Goal: Task Accomplishment & Management: Use online tool/utility

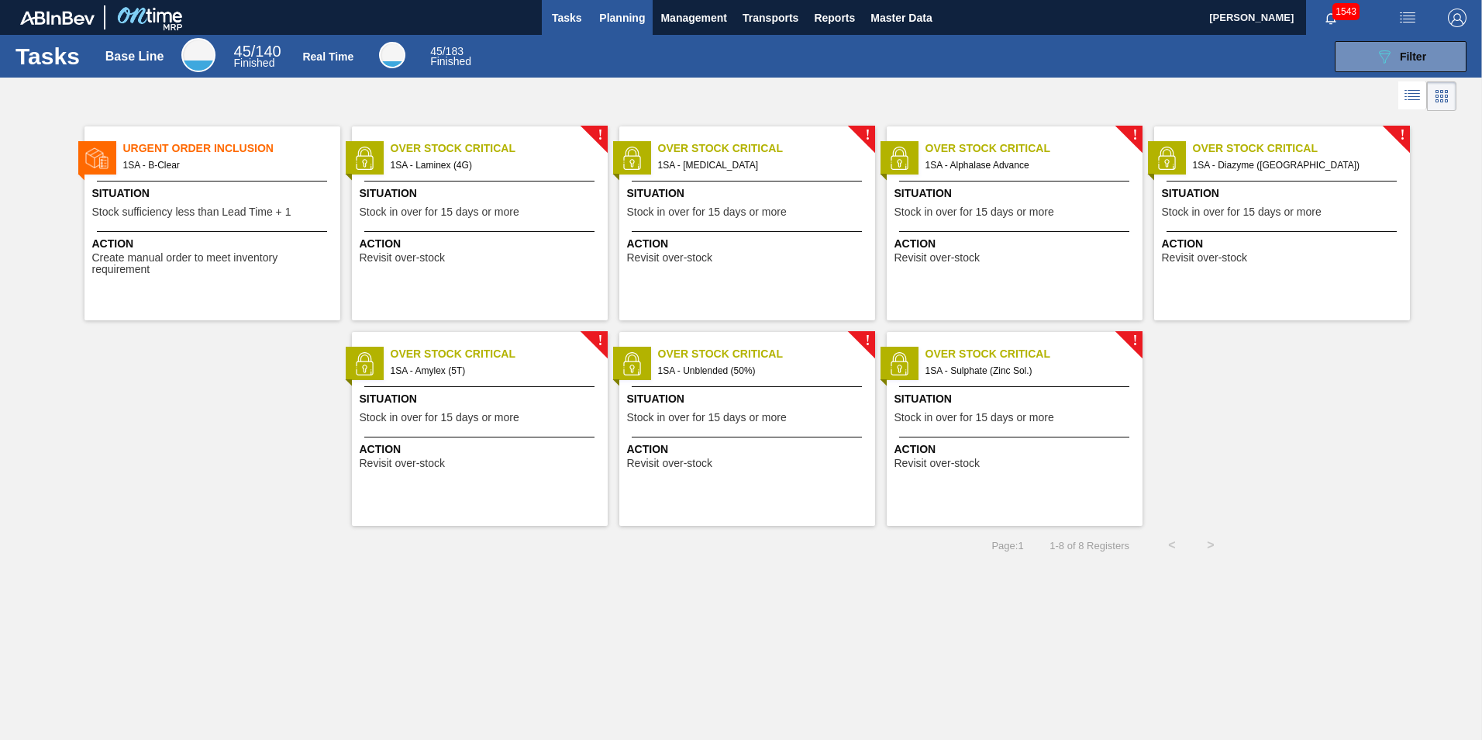
click at [619, 16] on span "Planning" at bounding box center [622, 18] width 46 height 19
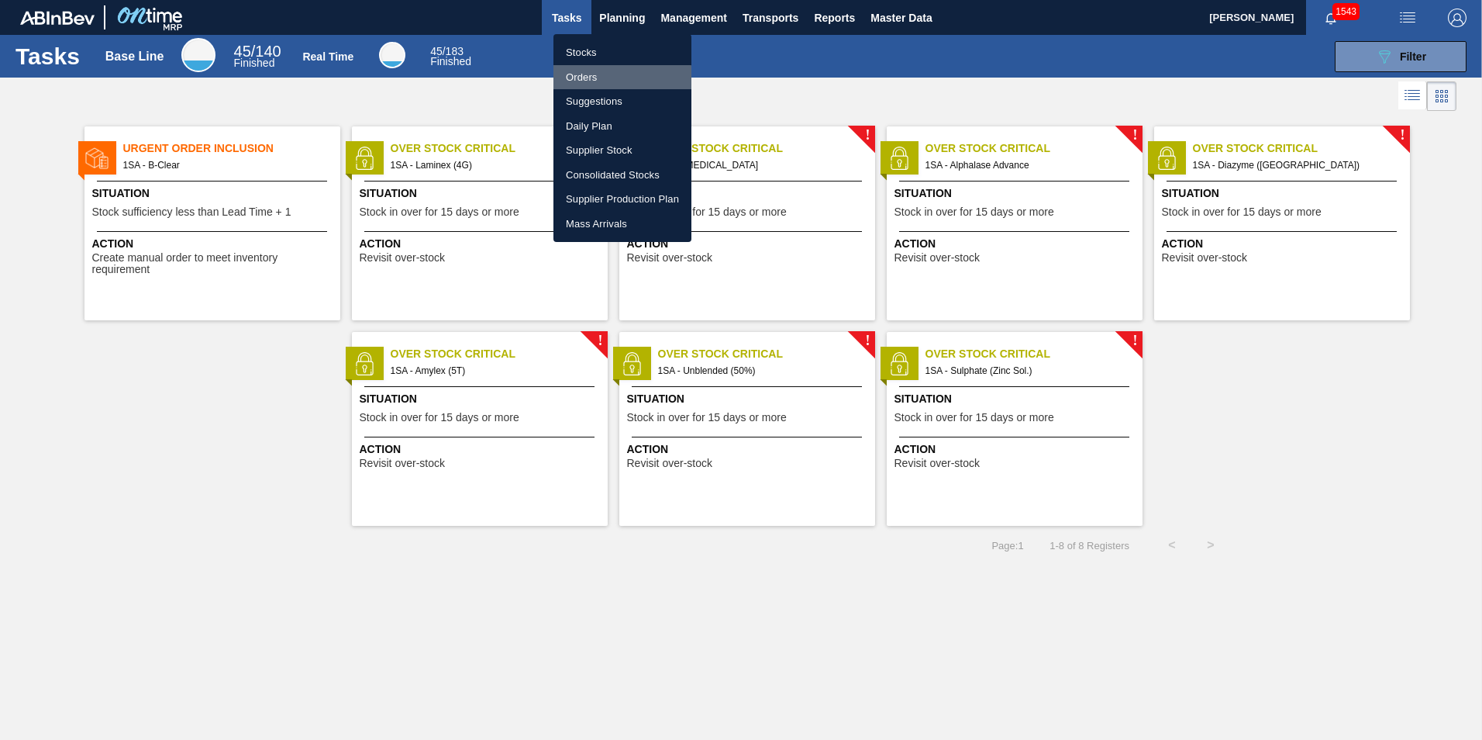
click at [585, 79] on li "Orders" at bounding box center [623, 77] width 138 height 25
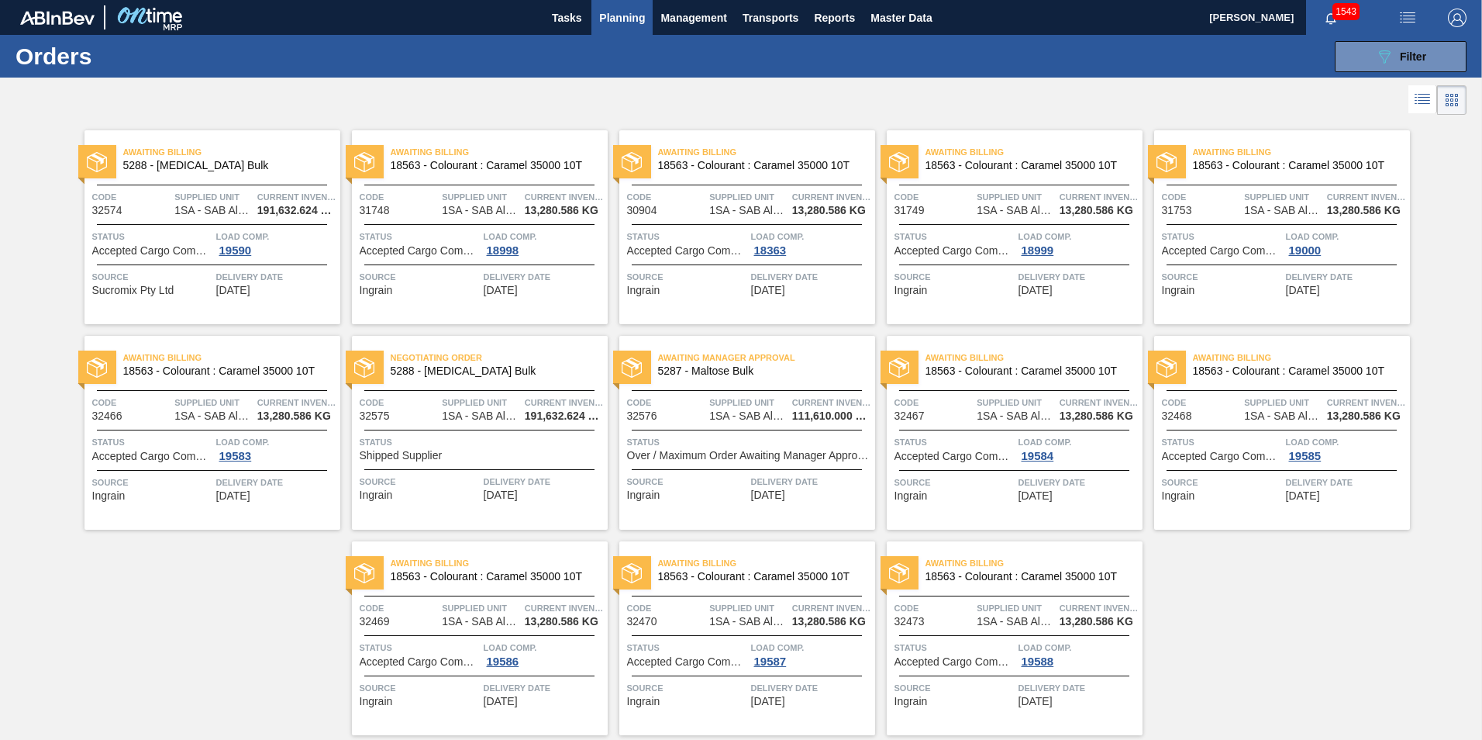
click at [219, 181] on div "Awaiting Billing 5288 - [MEDICAL_DATA] Bulk Code 32574 Supplied Unit 1SA - SAB …" at bounding box center [213, 227] width 256 height 194
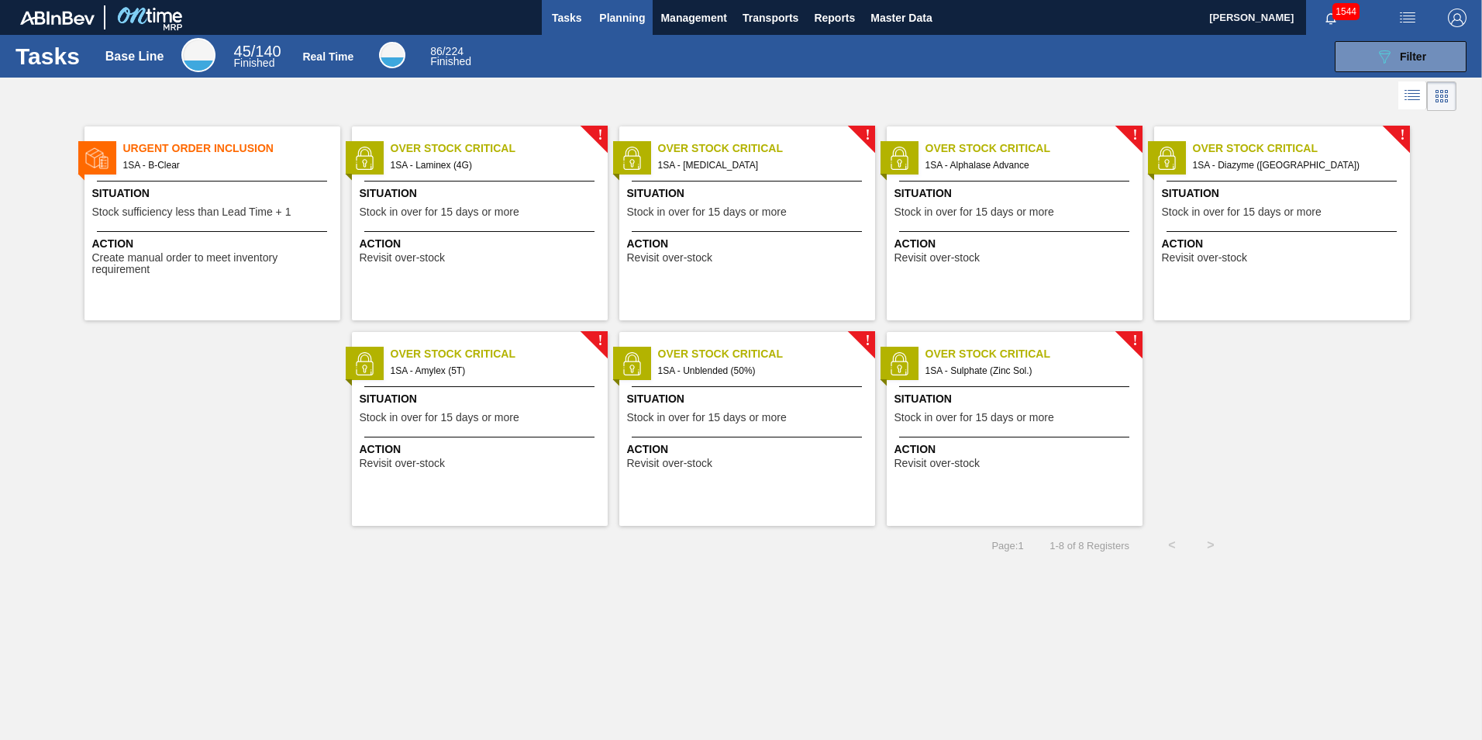
click at [623, 20] on span "Planning" at bounding box center [622, 18] width 46 height 19
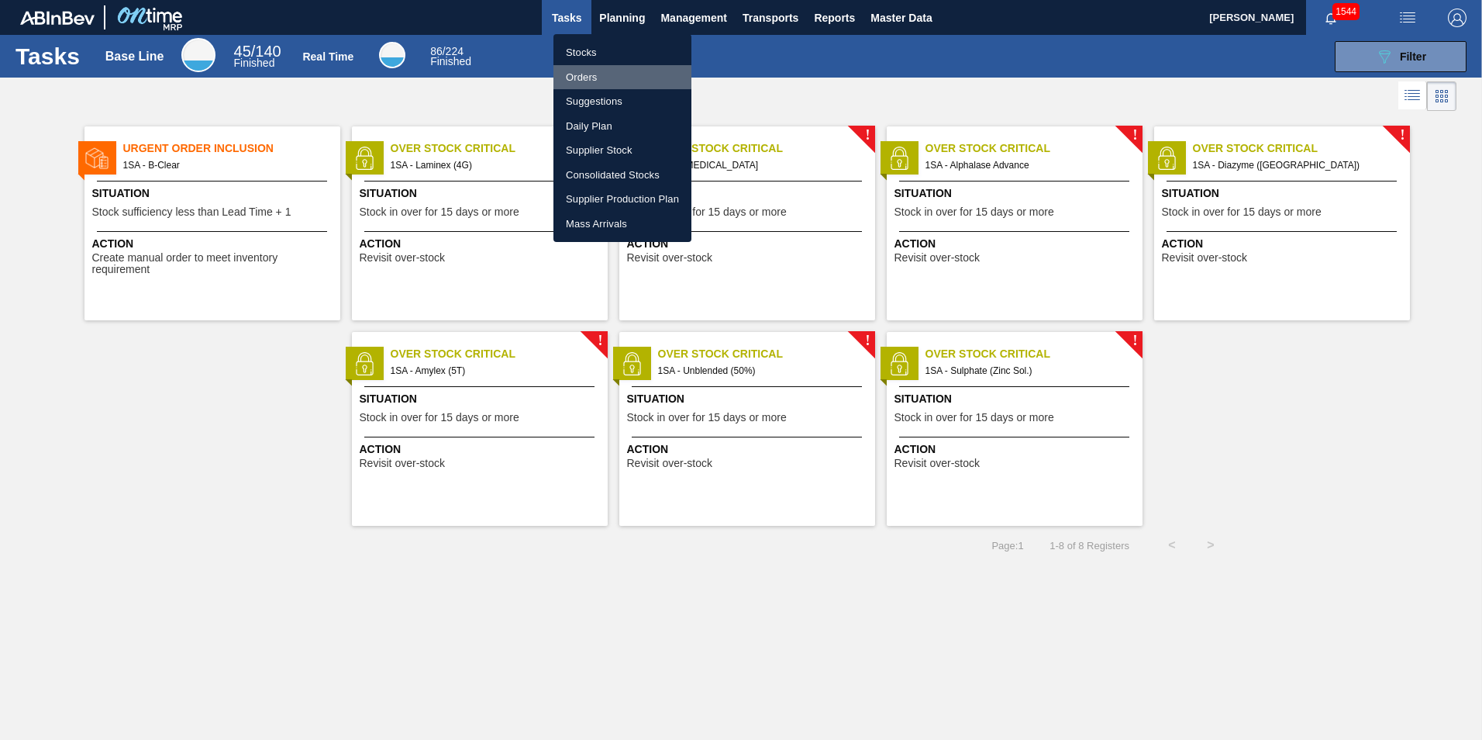
click at [586, 74] on li "Orders" at bounding box center [623, 77] width 138 height 25
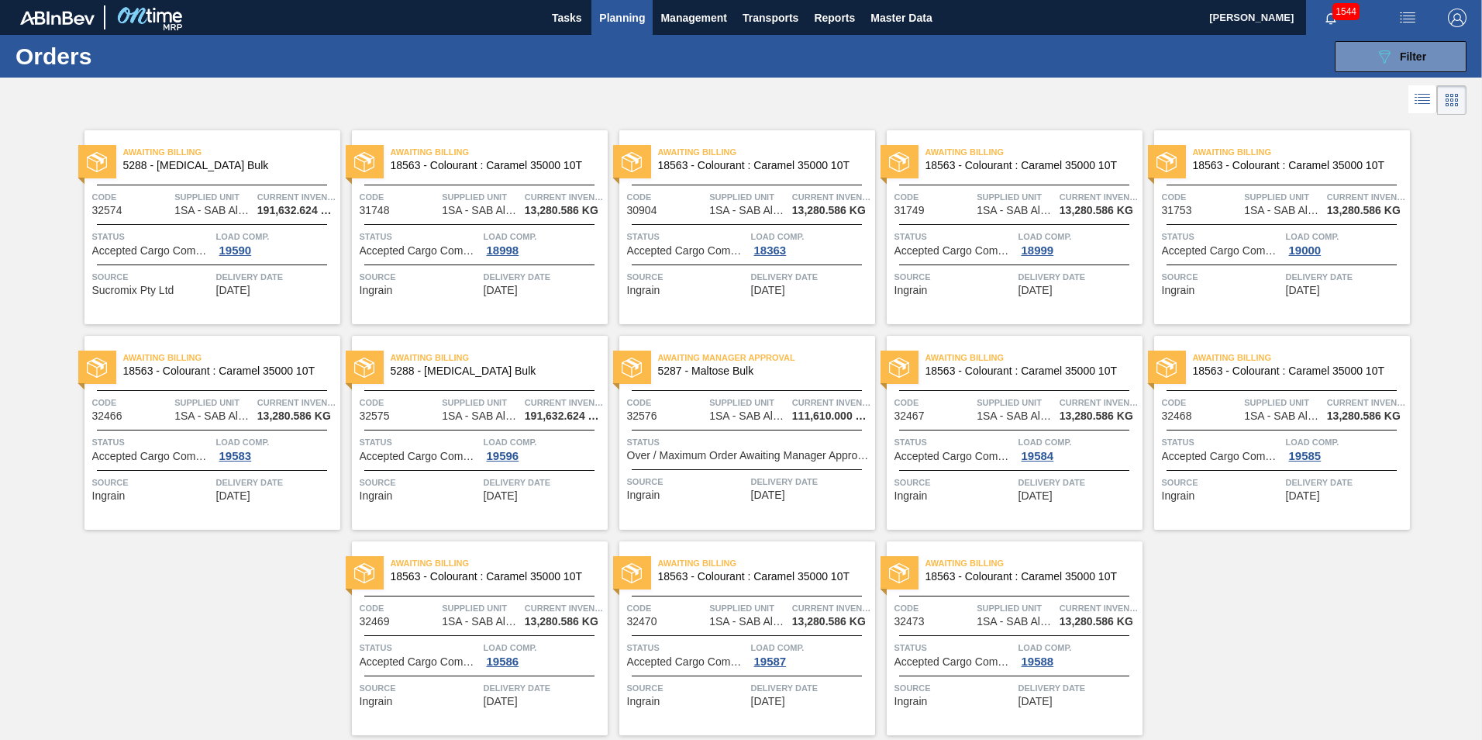
click at [229, 217] on div "Awaiting Billing 5288 - [MEDICAL_DATA] Bulk Code 32574 Supplied Unit 1SA - SAB …" at bounding box center [213, 227] width 256 height 194
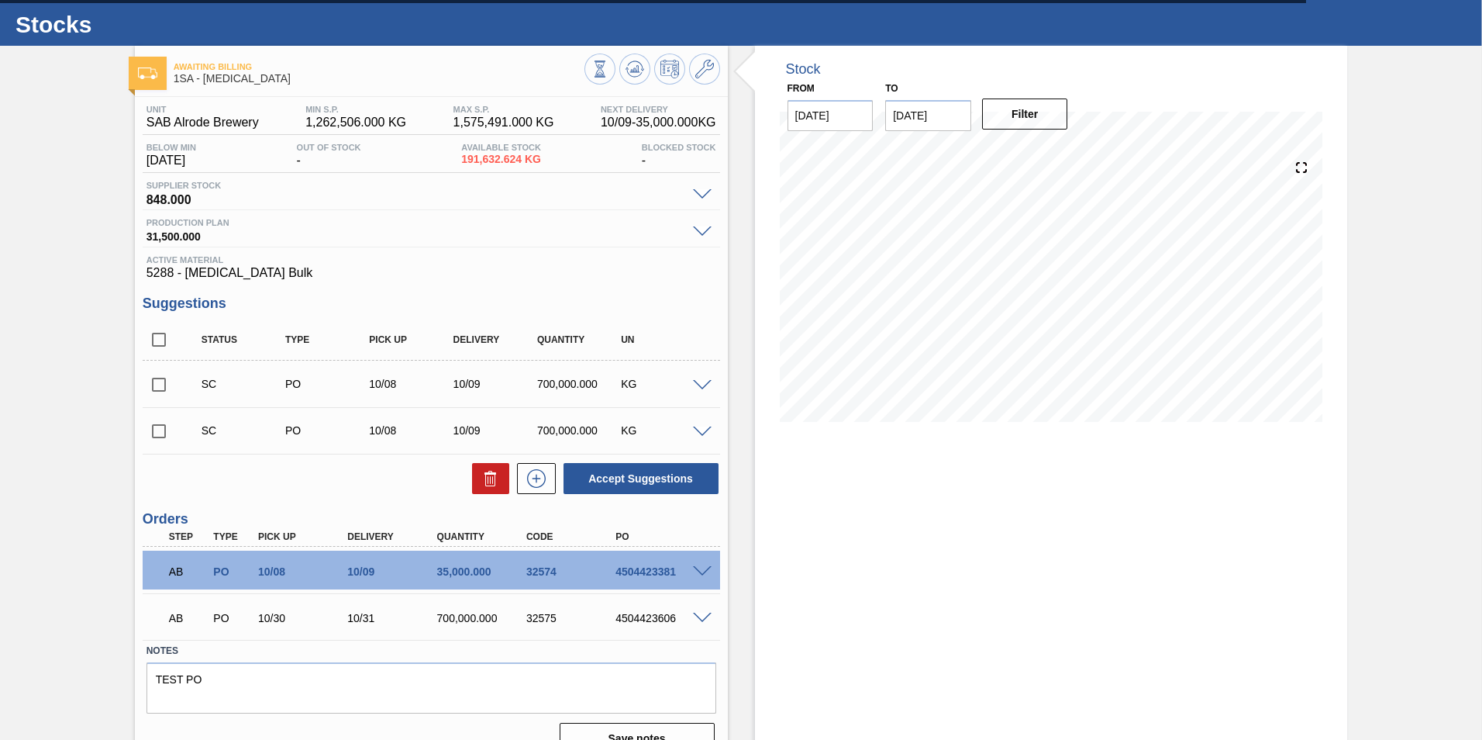
scroll to position [59, 0]
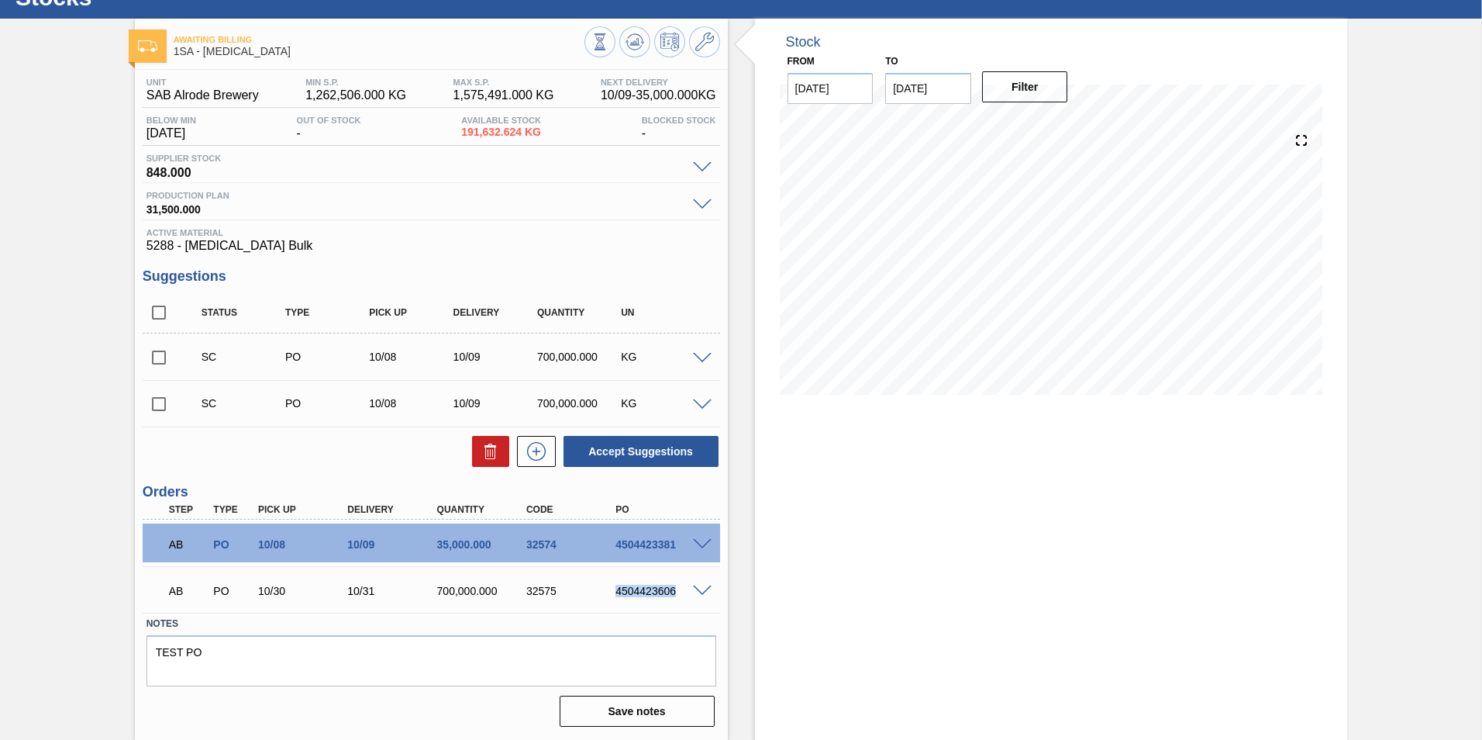
drag, startPoint x: 674, startPoint y: 591, endPoint x: 615, endPoint y: 590, distance: 59.7
click at [615, 590] on div "4504423606" at bounding box center [662, 591] width 100 height 12
copy div "4504423606"
